Goal: Task Accomplishment & Management: Use online tool/utility

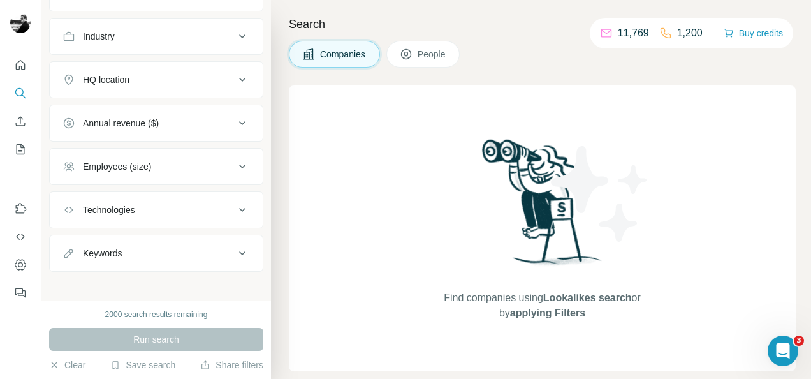
scroll to position [131, 0]
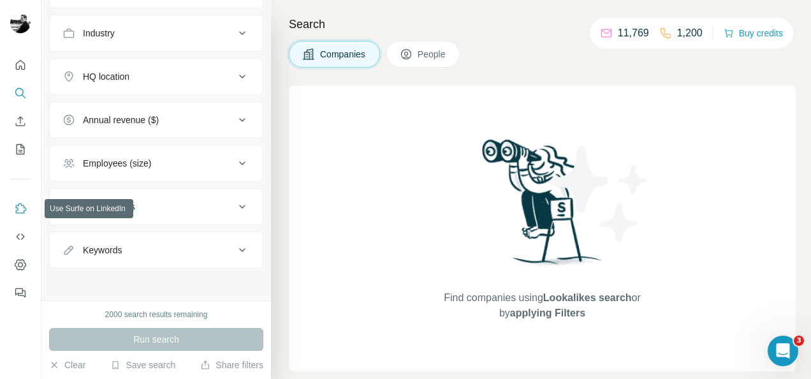
click at [20, 216] on button "Use Surfe on LinkedIn" at bounding box center [20, 208] width 20 height 23
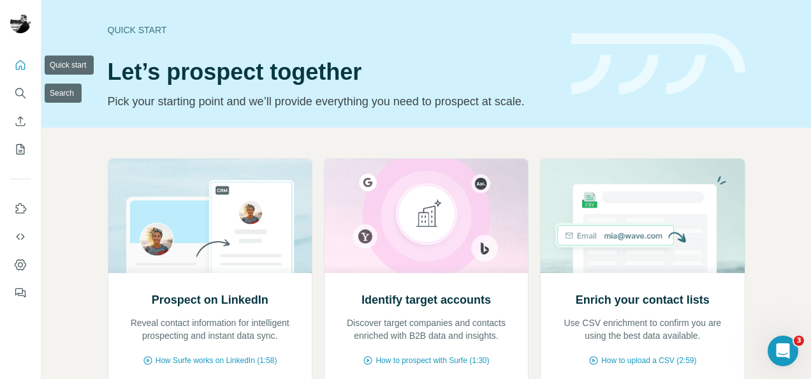
click at [15, 57] on button "Quick start" at bounding box center [20, 65] width 20 height 23
